Goal: Task Accomplishment & Management: Manage account settings

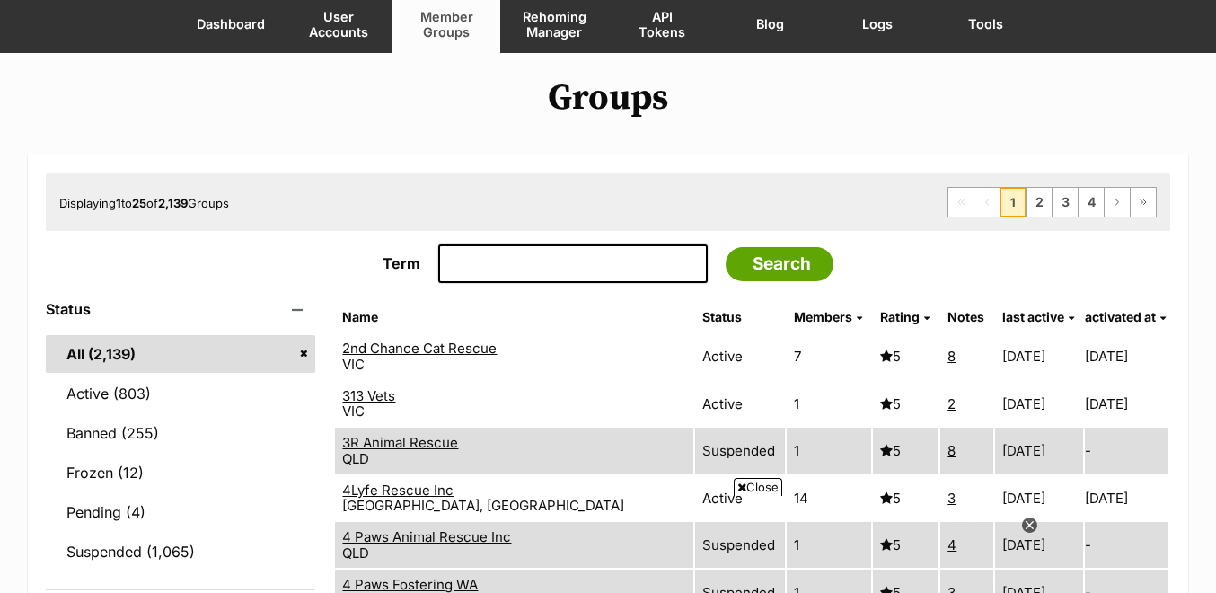
scroll to position [176, 0]
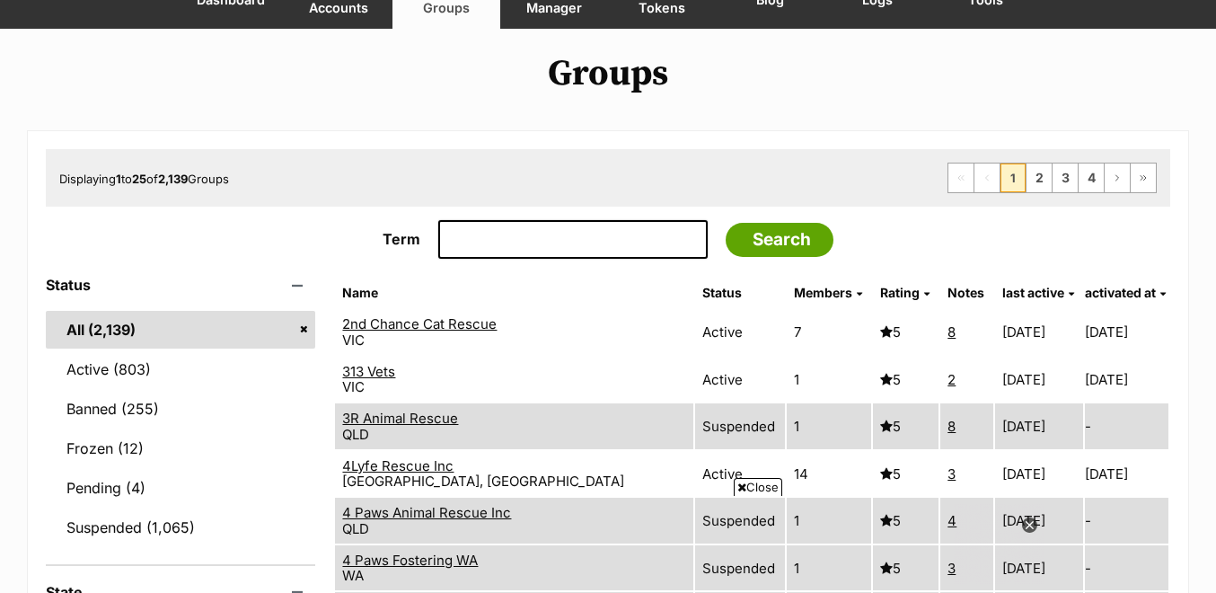
click at [419, 327] on link "2nd Chance Cat Rescue" at bounding box center [419, 323] width 154 height 17
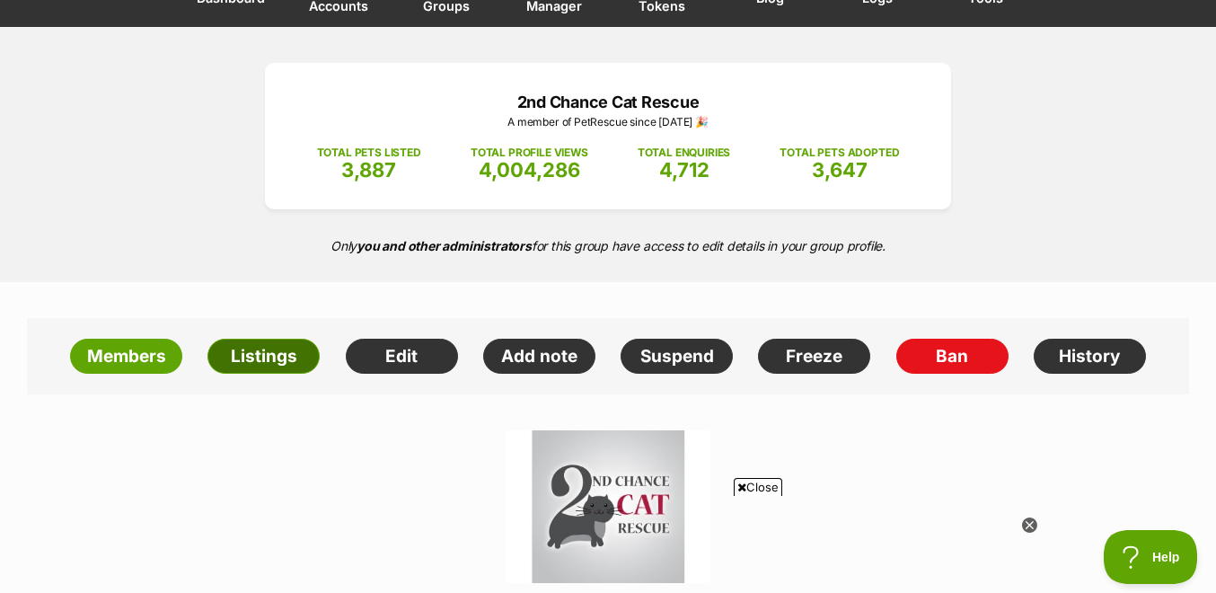
click at [259, 351] on link "Listings" at bounding box center [263, 357] width 112 height 36
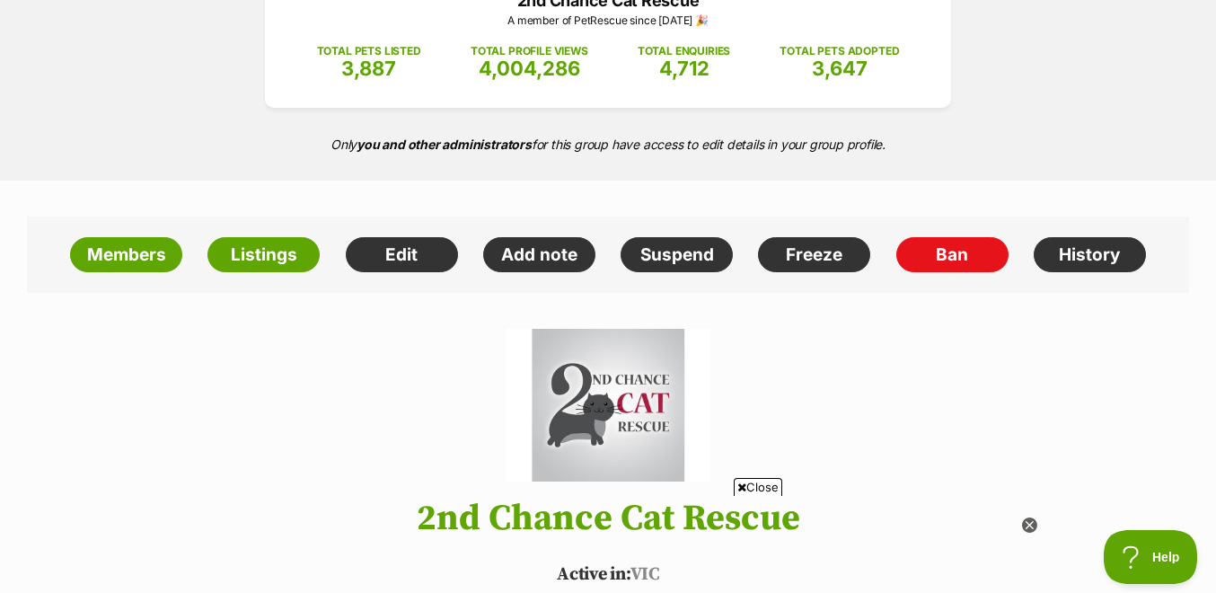
scroll to position [284, 0]
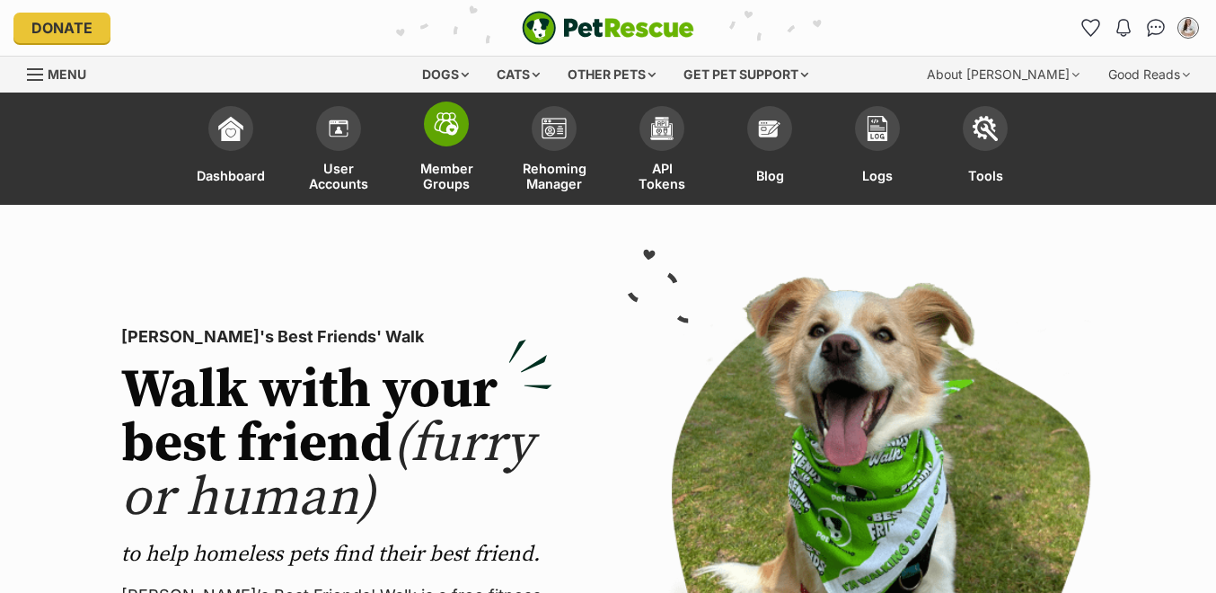
click at [453, 152] on link "Member Groups" at bounding box center [446, 151] width 108 height 108
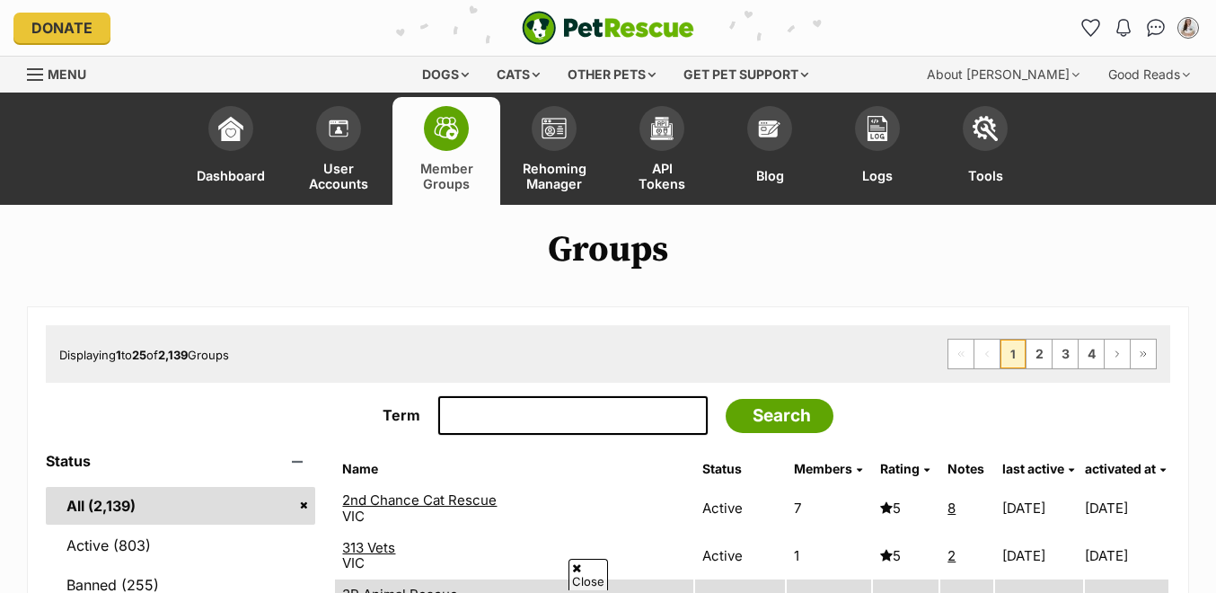
scroll to position [64, 0]
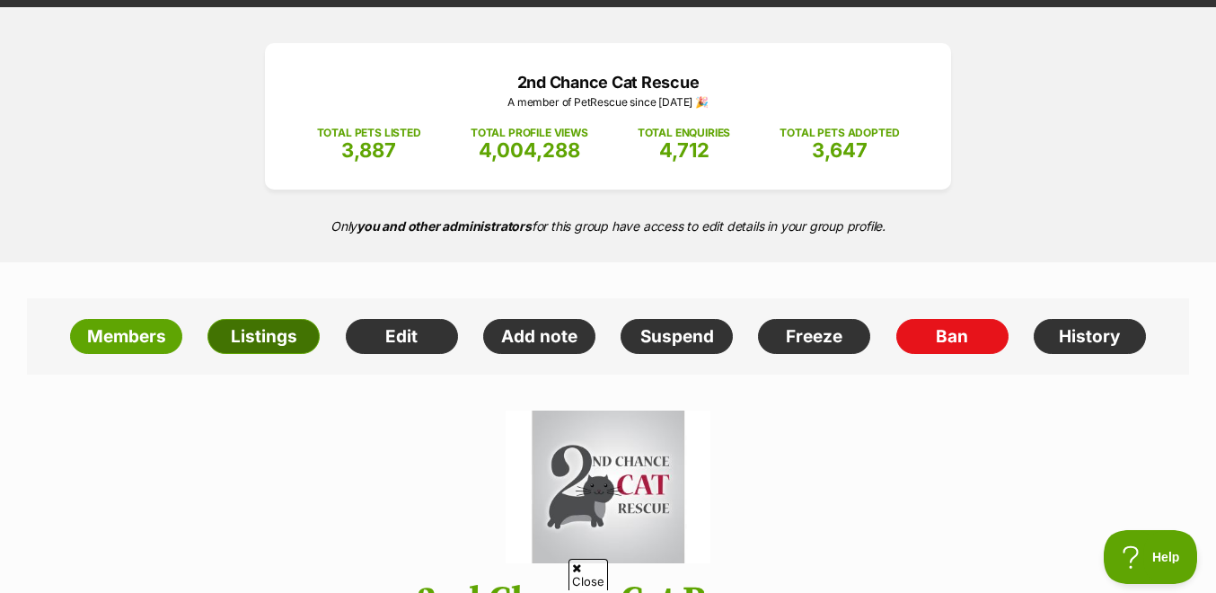
click at [257, 328] on link "Listings" at bounding box center [263, 337] width 112 height 36
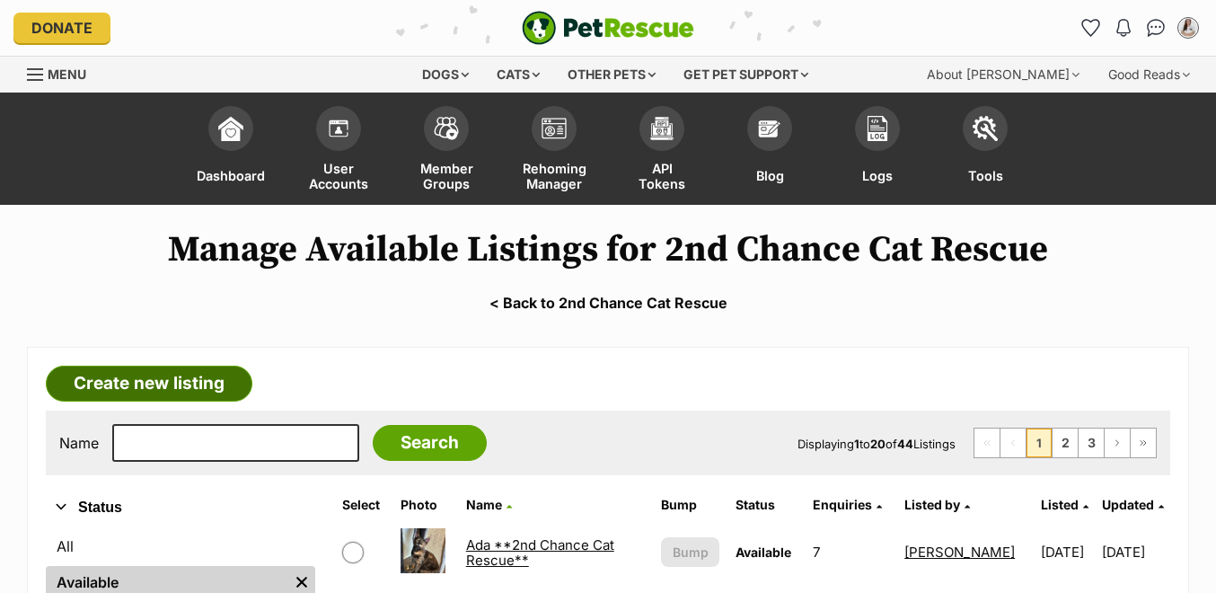
click at [163, 375] on link "Create new listing" at bounding box center [149, 384] width 207 height 36
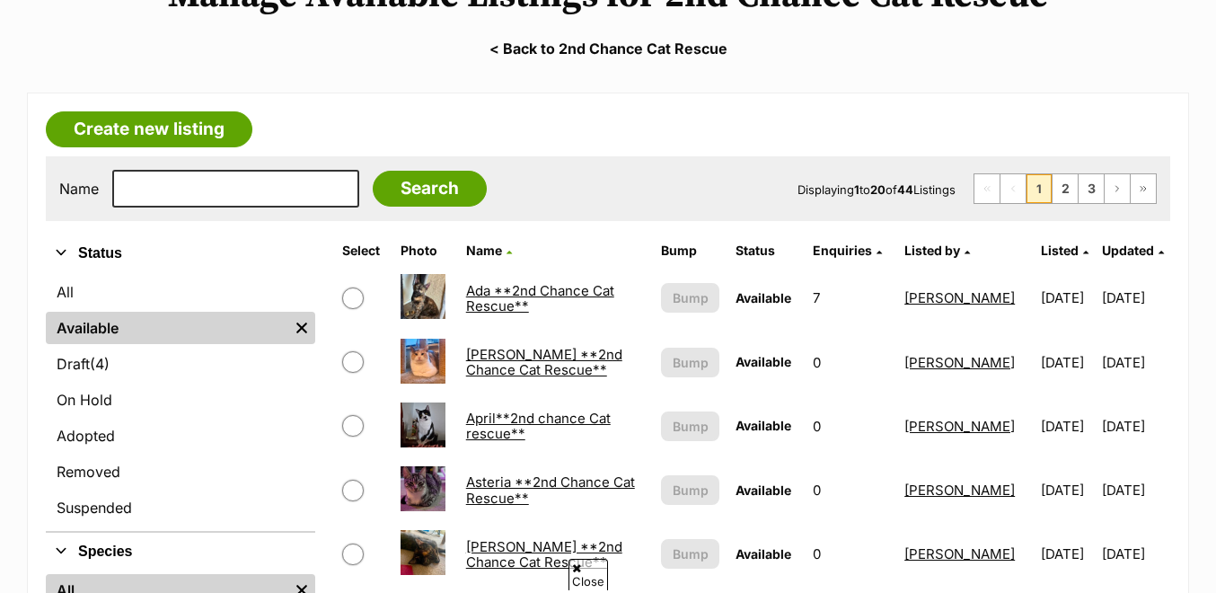
scroll to position [297, 0]
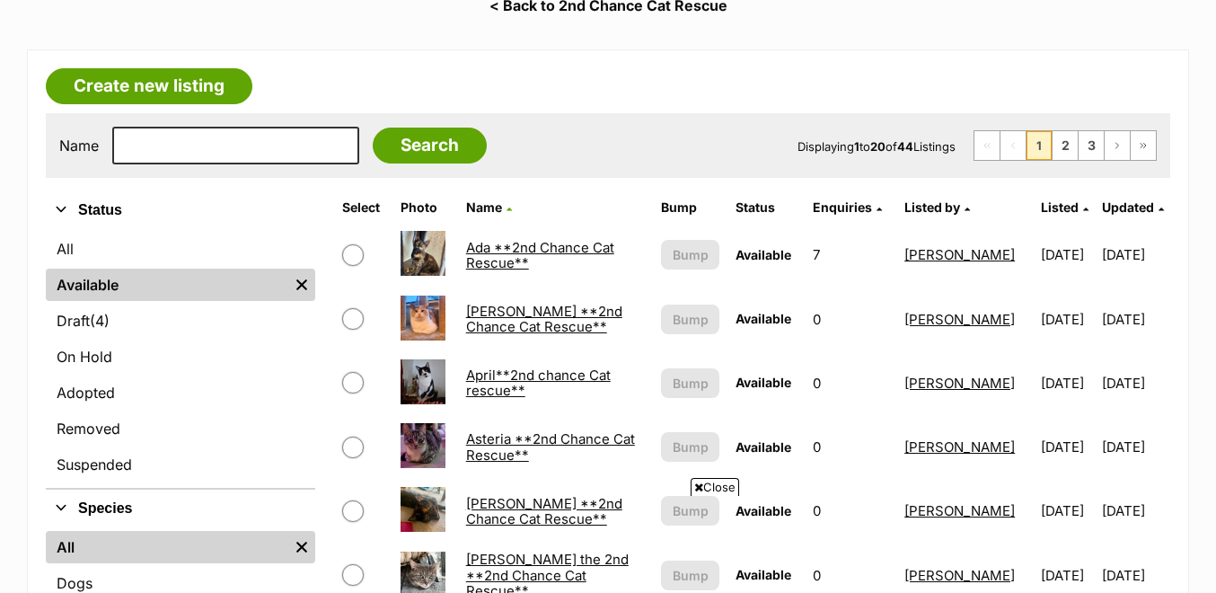
click at [504, 257] on link "Ada **2nd Chance Cat Rescue**" at bounding box center [540, 255] width 148 height 32
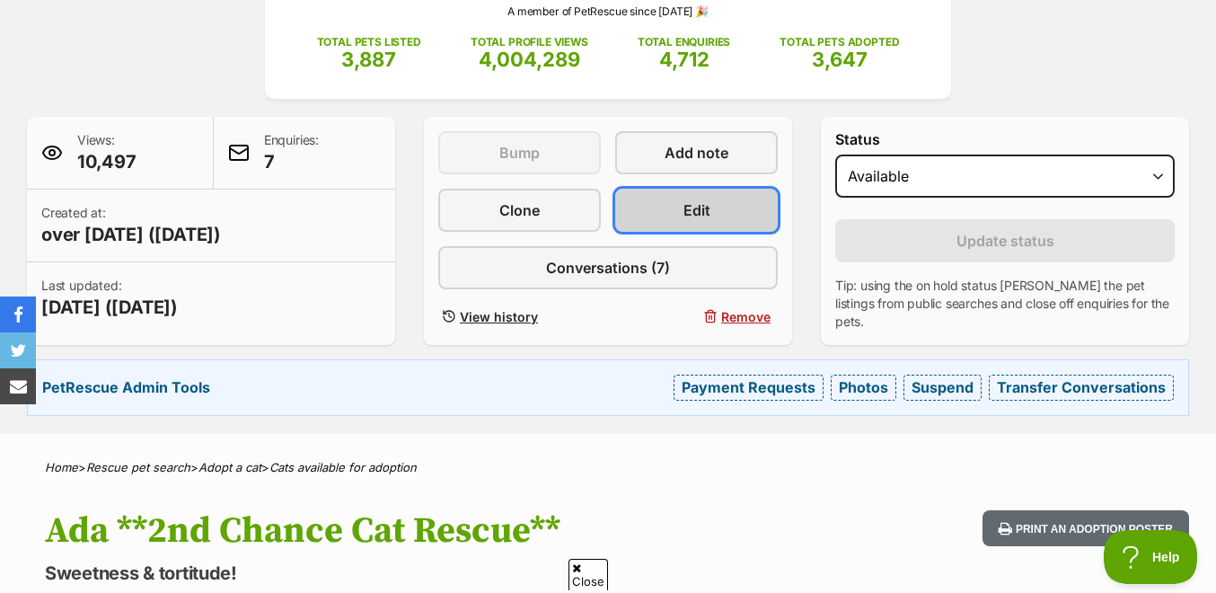
click at [713, 208] on link "Edit" at bounding box center [696, 210] width 163 height 43
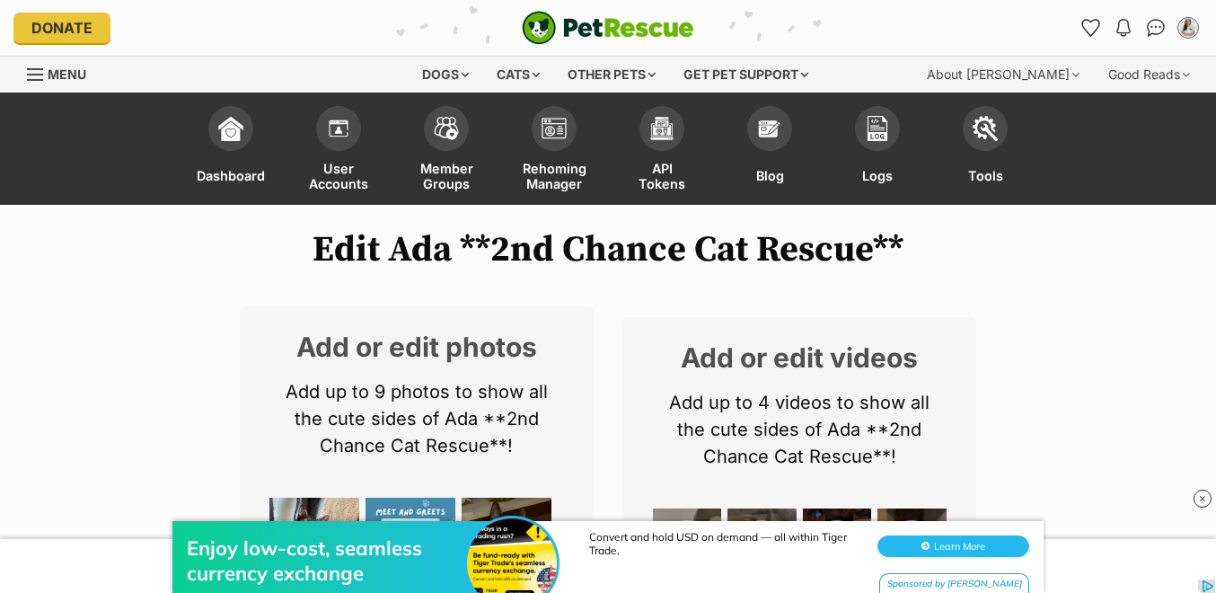
click at [601, 401] on div "Add or edit photos Add up to 9 photos to show all the cute sides of Ada **2nd C…" at bounding box center [608, 509] width 736 height 406
